Goal: Download file/media

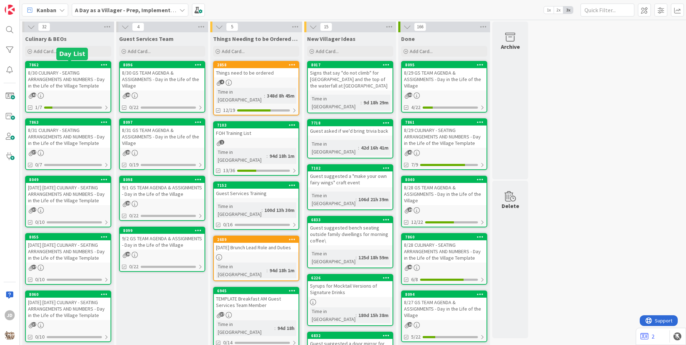
click at [65, 88] on div "8/30 CULINARY - SEATING ARRANGEMENTS AND NUMBERS - Day in the Life of the Villa…" at bounding box center [68, 79] width 85 height 22
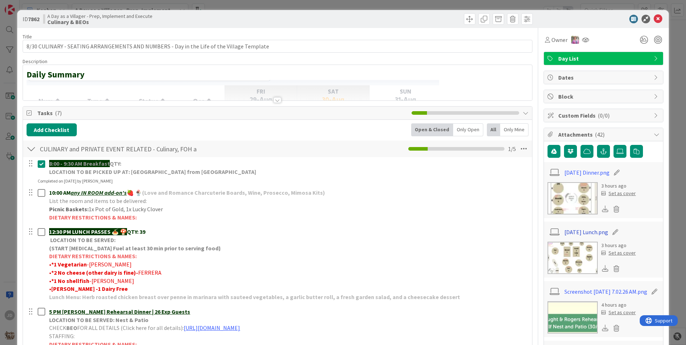
click at [585, 233] on link "[DATE] Lunch.png" at bounding box center [586, 232] width 44 height 9
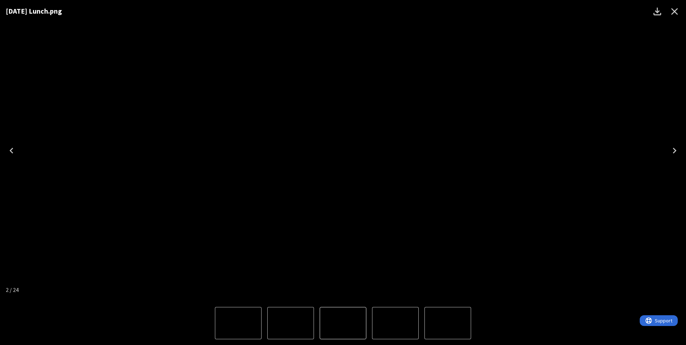
click at [401, 337] on button "3 of 24" at bounding box center [395, 323] width 47 height 32
click at [15, 150] on icon "Previous" at bounding box center [11, 150] width 11 height 11
drag, startPoint x: 15, startPoint y: 151, endPoint x: 233, endPoint y: 65, distance: 233.6
click at [343, 151] on img "2 of 24" at bounding box center [343, 151] width 0 height 0
click at [494, 334] on div "Lightbox" at bounding box center [343, 323] width 686 height 44
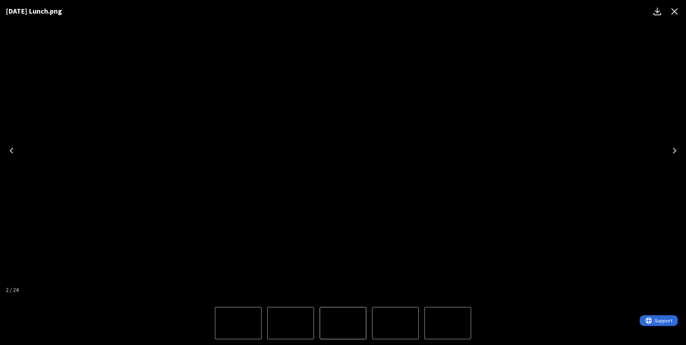
click at [343, 151] on img "2 of 24" at bounding box center [343, 151] width 0 height 0
